Goal: Task Accomplishment & Management: Manage account settings

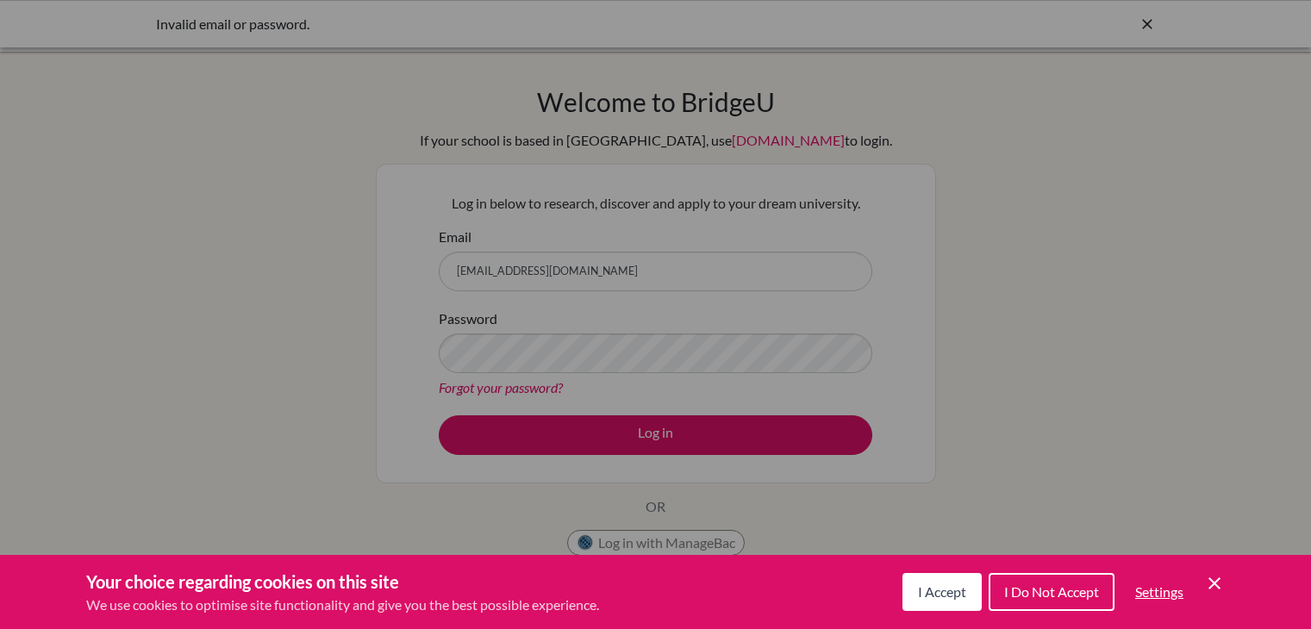
click at [1225, 590] on div "Your choice regarding cookies on this site We use cookies to optimise site func…" at bounding box center [655, 592] width 1311 height 74
click at [1217, 585] on icon "Save and close" at bounding box center [1214, 583] width 12 height 12
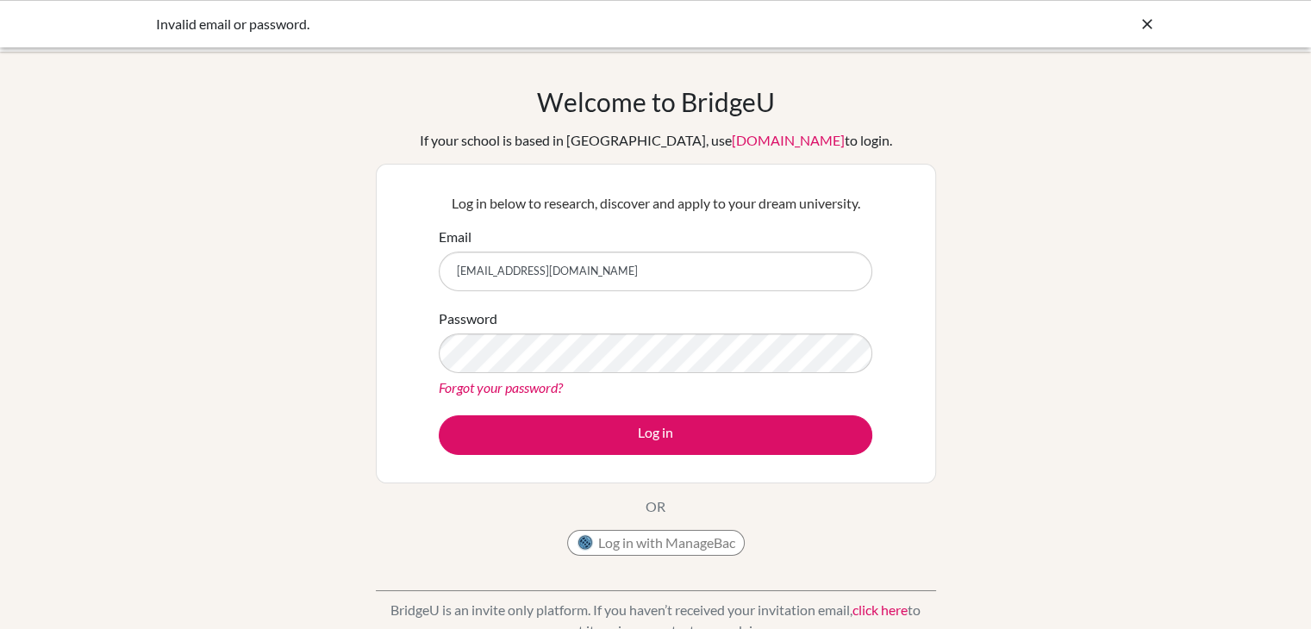
click at [486, 383] on link "Forgot your password?" at bounding box center [501, 387] width 124 height 16
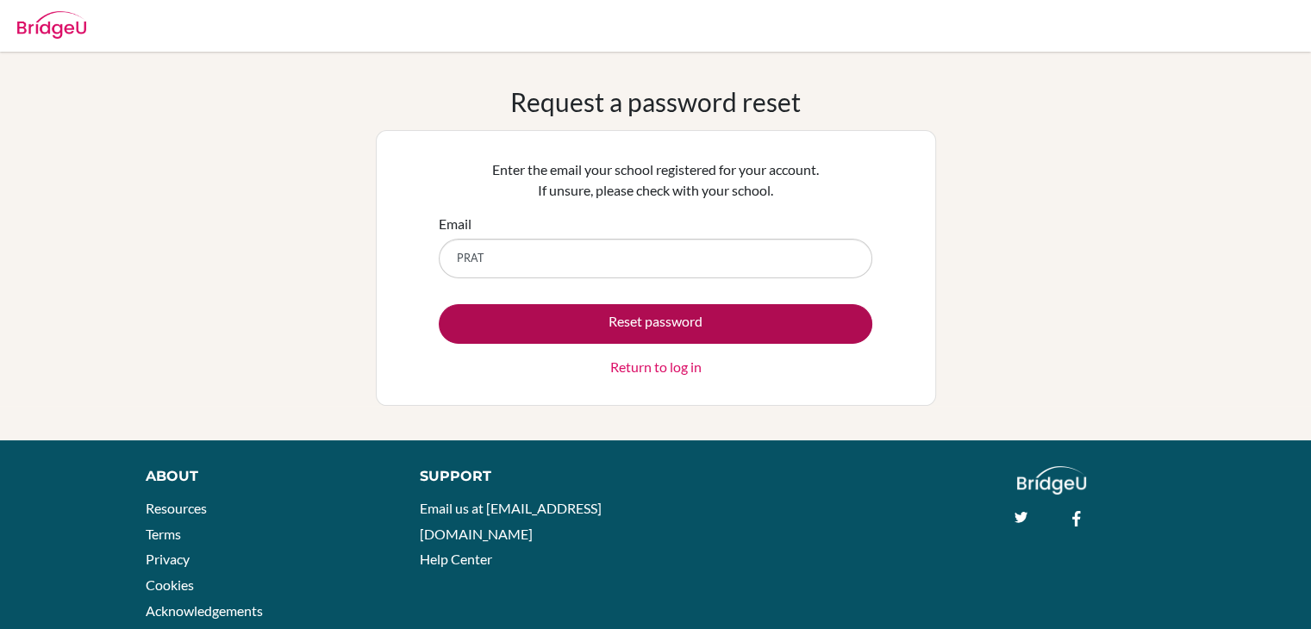
type input "pratikbhandari875@gmail.com"
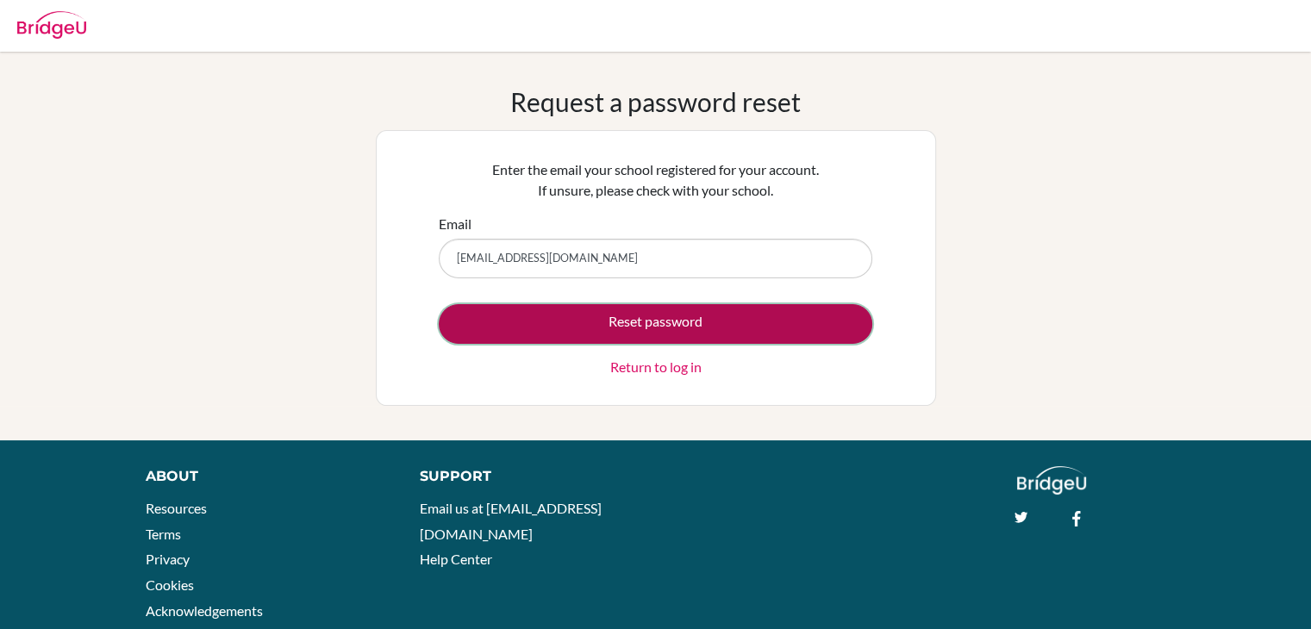
click at [658, 321] on button "Reset password" at bounding box center [655, 324] width 433 height 40
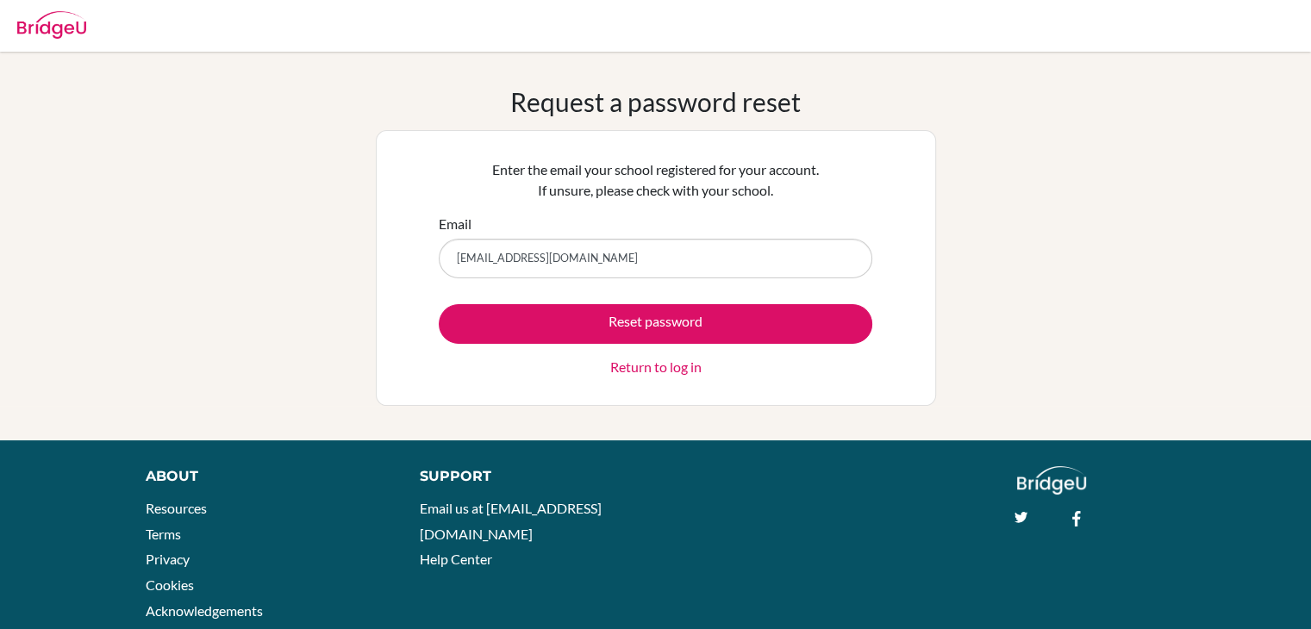
click at [566, 257] on input "pratikbhandari875@gmail.com" at bounding box center [655, 259] width 433 height 40
type input "[EMAIL_ADDRESS][DOMAIN_NAME]"
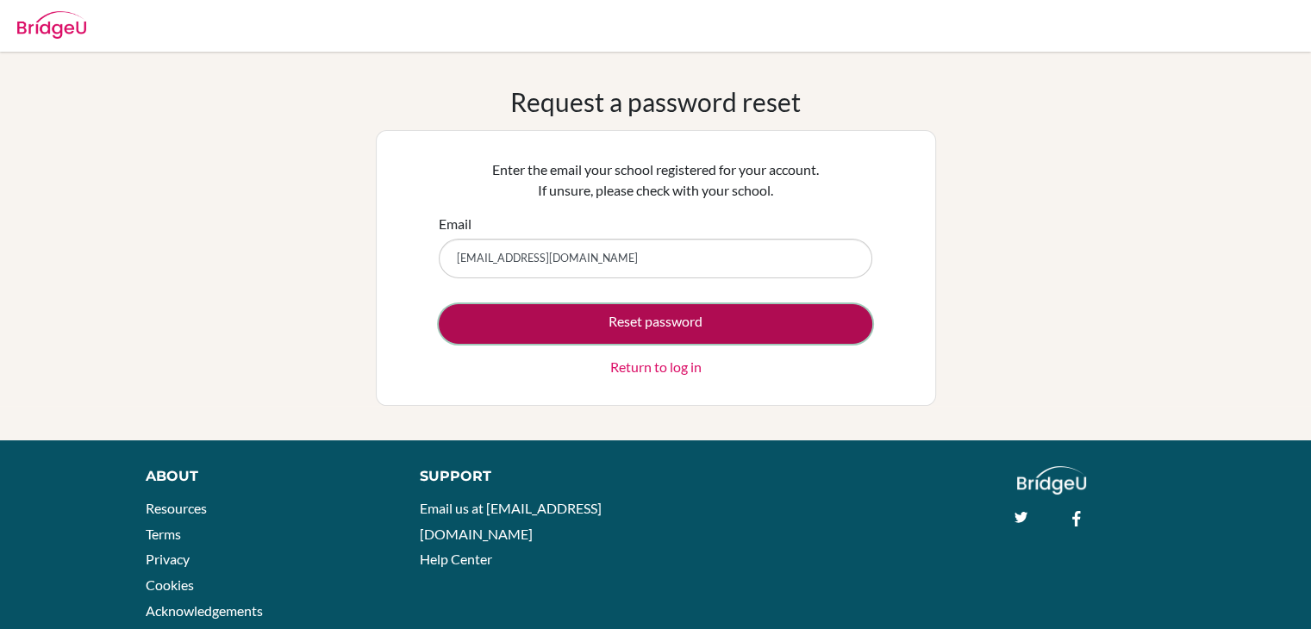
click at [647, 329] on button "Reset password" at bounding box center [655, 324] width 433 height 40
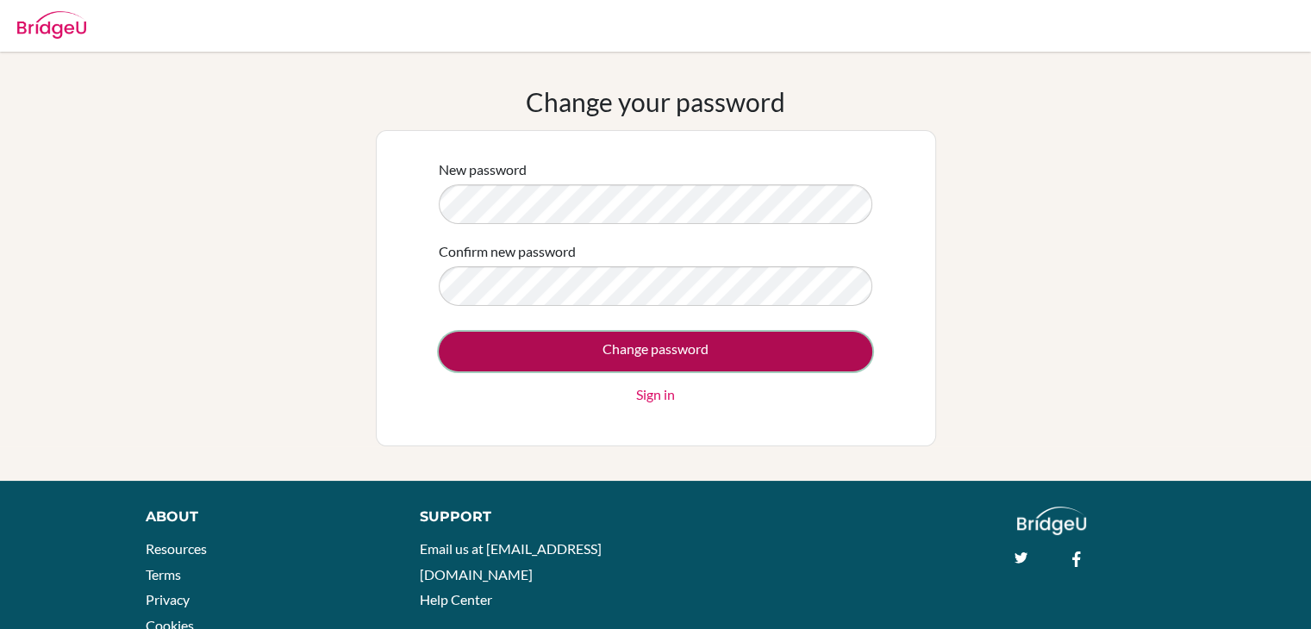
click at [517, 335] on input "Change password" at bounding box center [655, 352] width 433 height 40
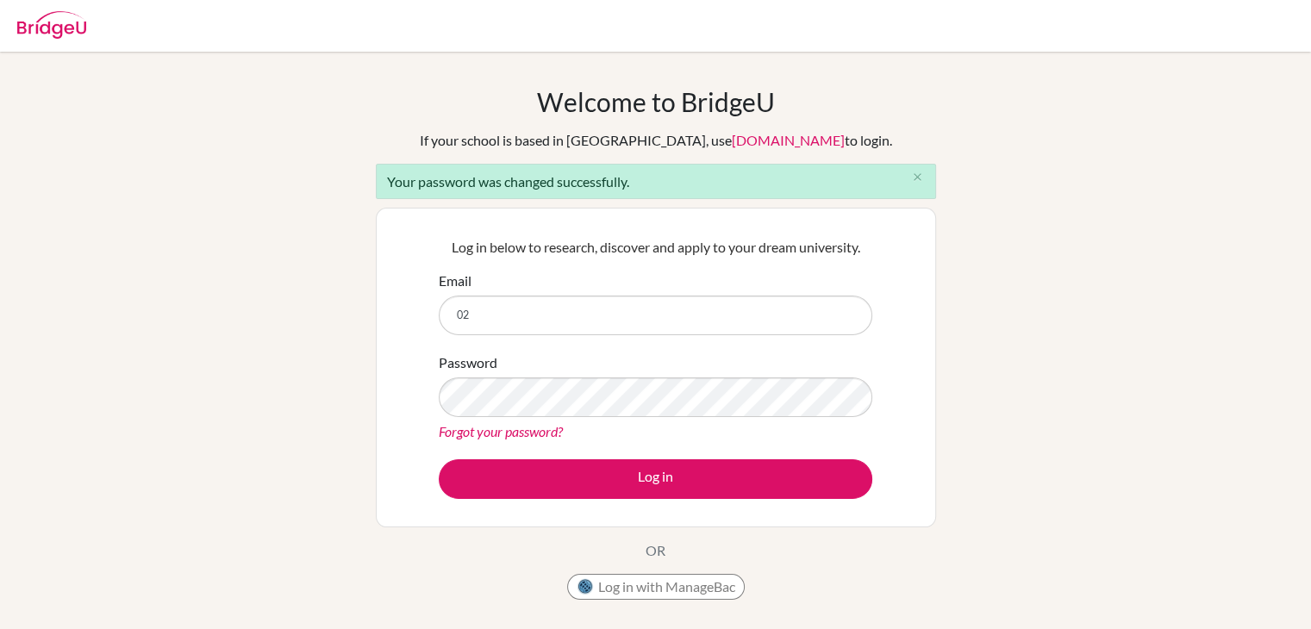
type input "[EMAIL_ADDRESS][DOMAIN_NAME]"
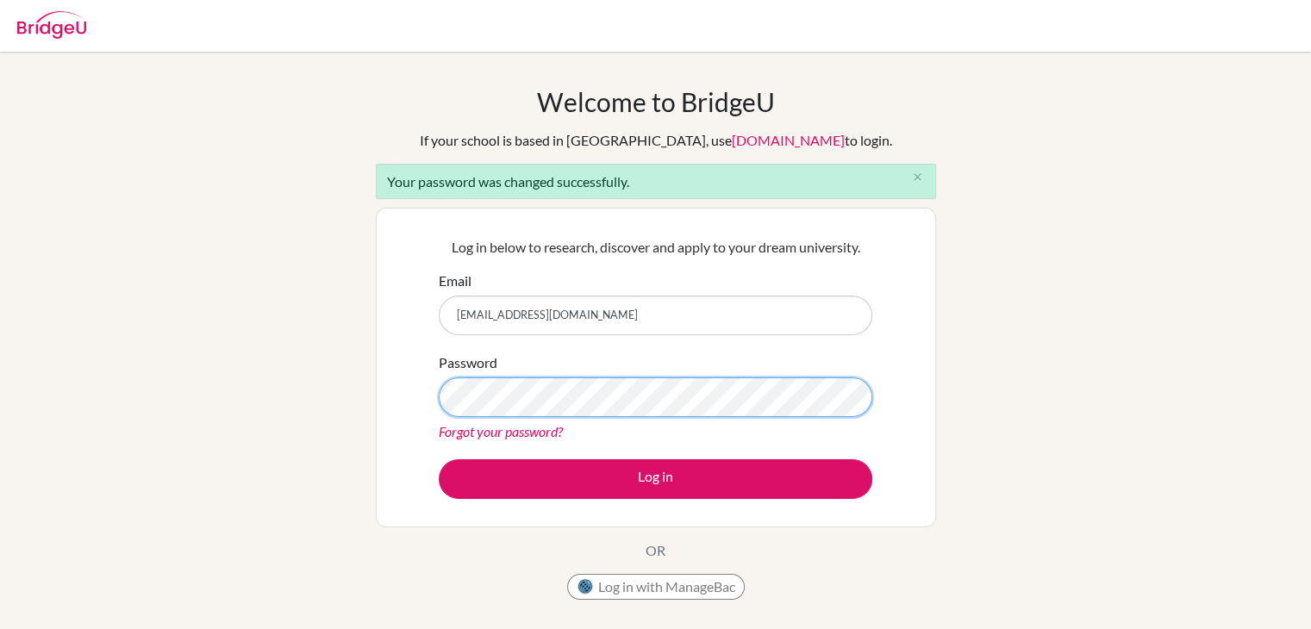
click at [439, 459] on button "Log in" at bounding box center [655, 479] width 433 height 40
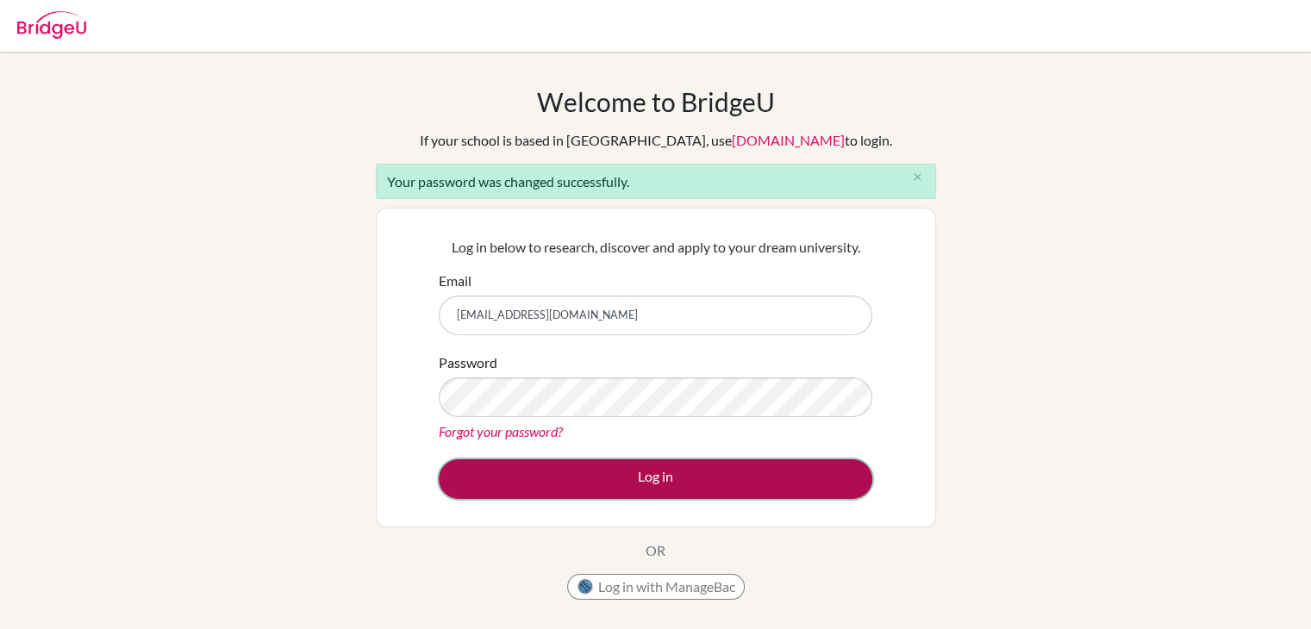
click at [682, 478] on button "Log in" at bounding box center [655, 479] width 433 height 40
